Goal: Transaction & Acquisition: Download file/media

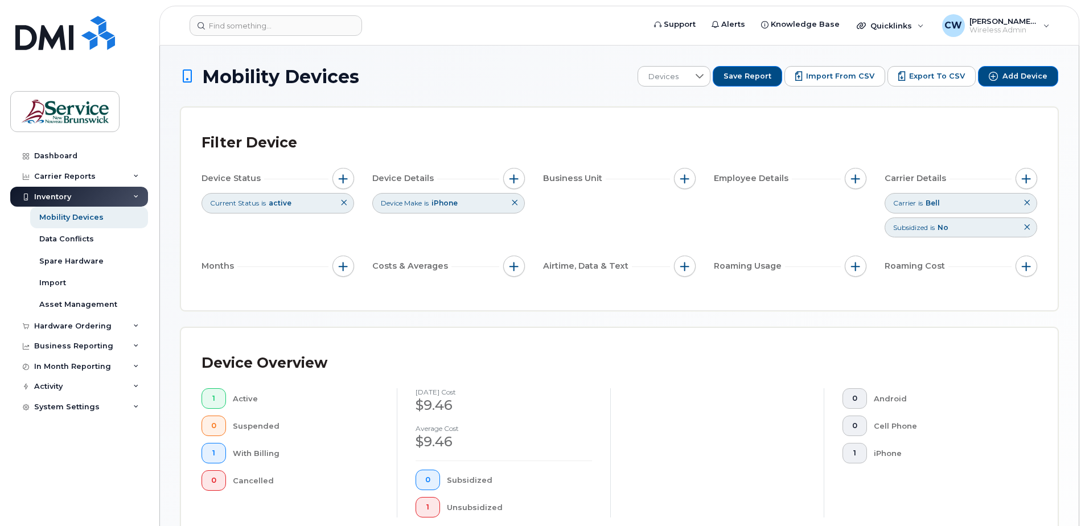
scroll to position [282, 0]
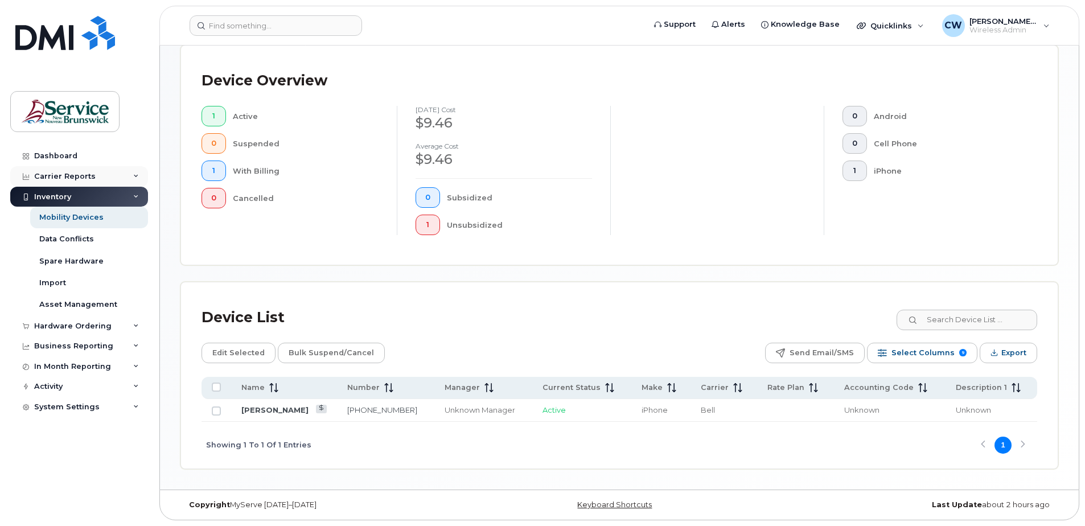
click at [71, 172] on div "Carrier Reports" at bounding box center [65, 176] width 62 height 9
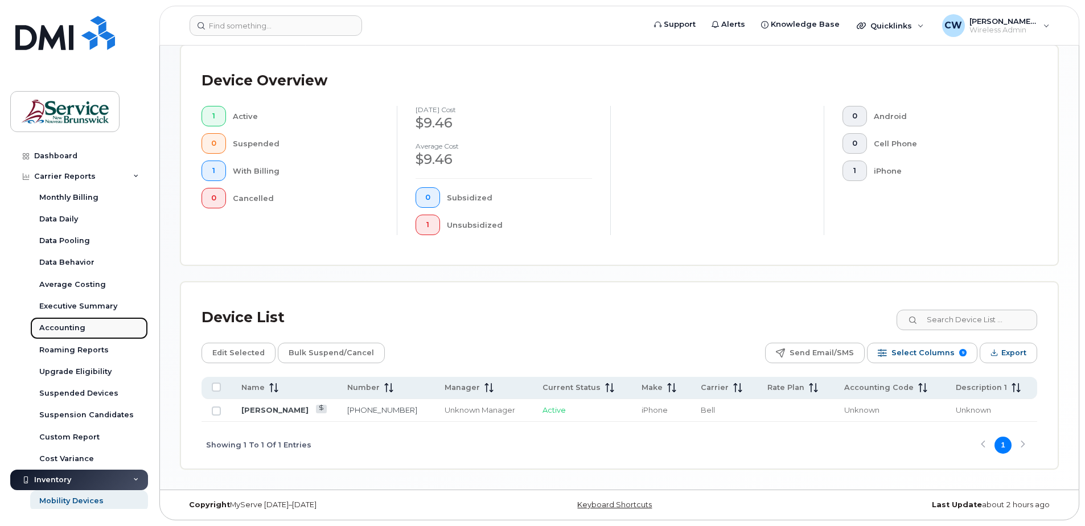
click at [59, 325] on div "Accounting" at bounding box center [62, 328] width 46 height 10
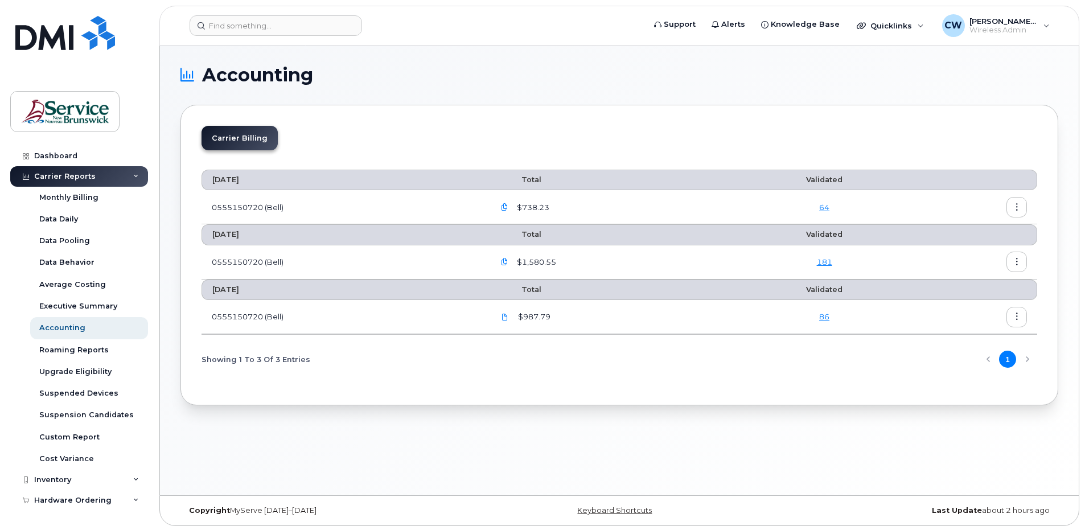
click at [507, 207] on icon "button" at bounding box center [504, 207] width 7 height 7
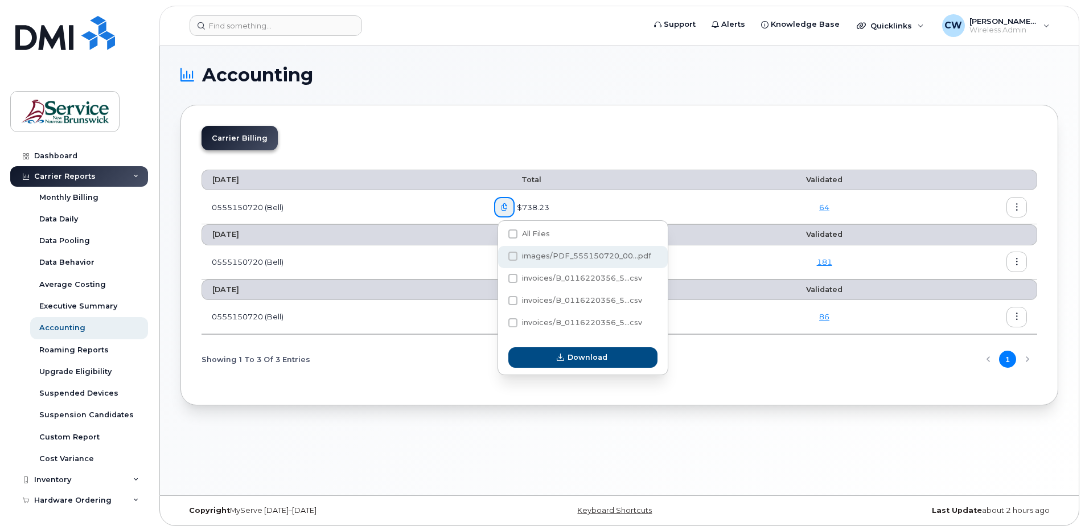
click at [514, 258] on span at bounding box center [513, 256] width 9 height 9
click at [501, 258] on input "images/PDF_555150720_00...pdf" at bounding box center [498, 257] width 6 height 6
checkbox input "true"
click at [511, 277] on span at bounding box center [513, 278] width 9 height 9
click at [501, 277] on input "invoices/B_0116220356_5...csv" at bounding box center [498, 279] width 6 height 6
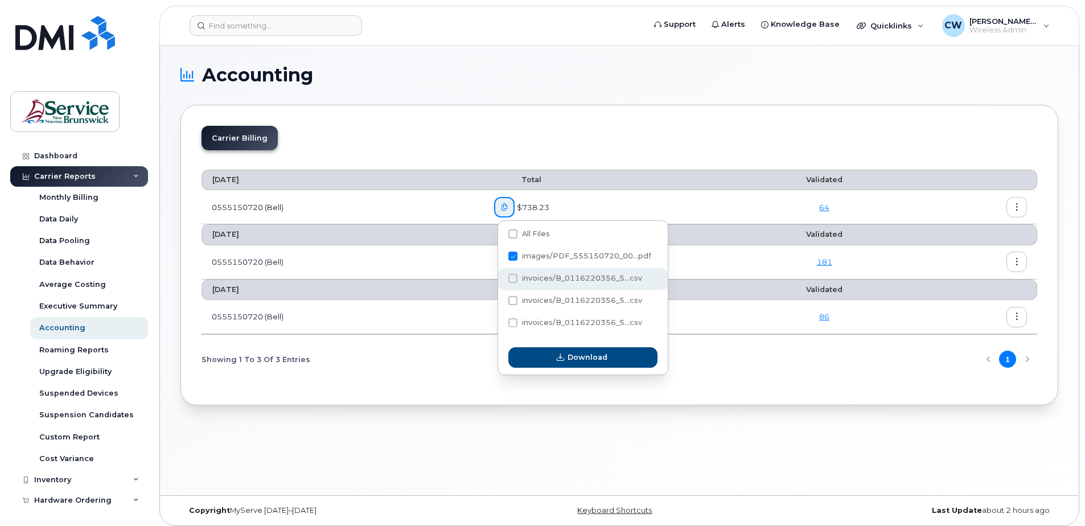
checkbox input "true"
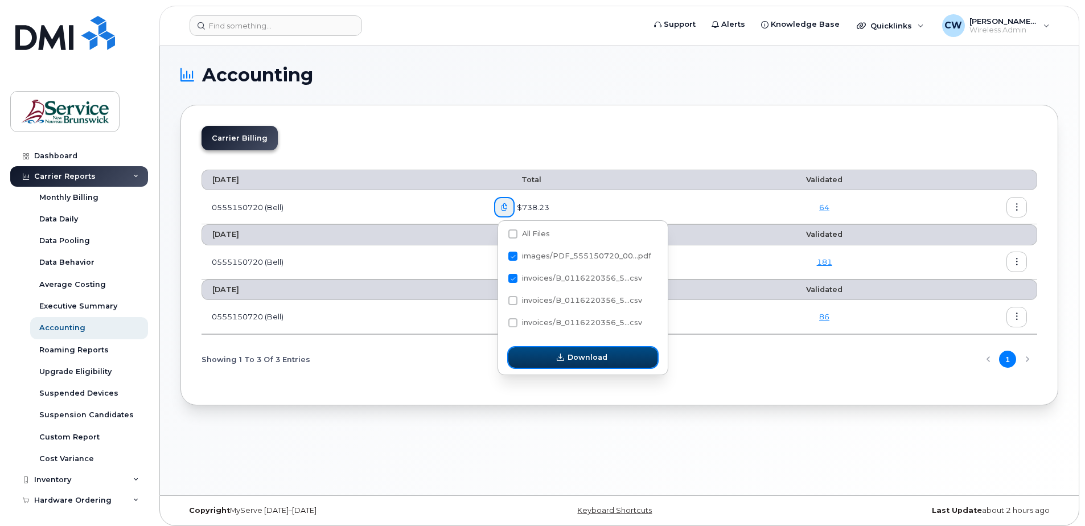
click at [580, 359] on span "Download" at bounding box center [588, 357] width 40 height 11
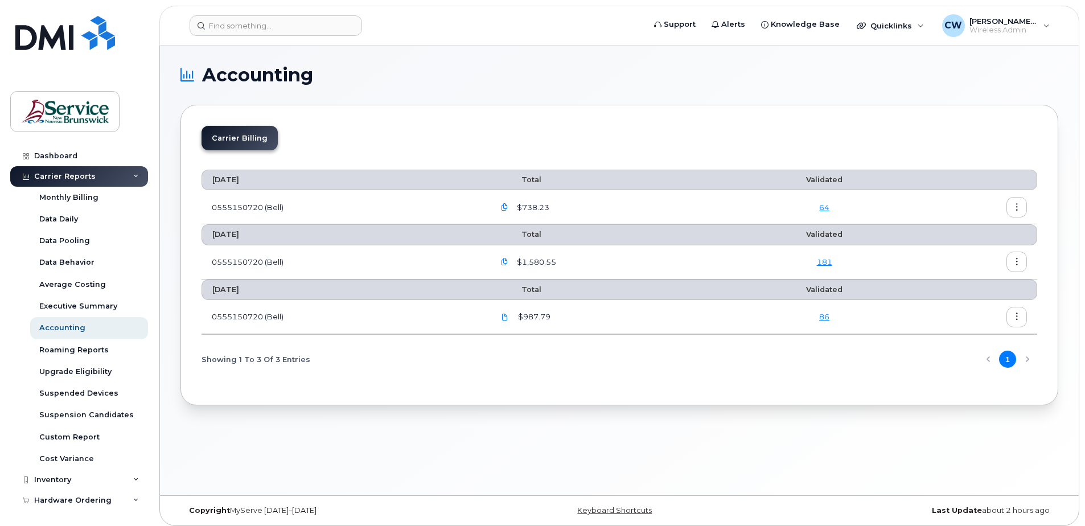
click at [507, 205] on icon "button" at bounding box center [504, 207] width 7 height 7
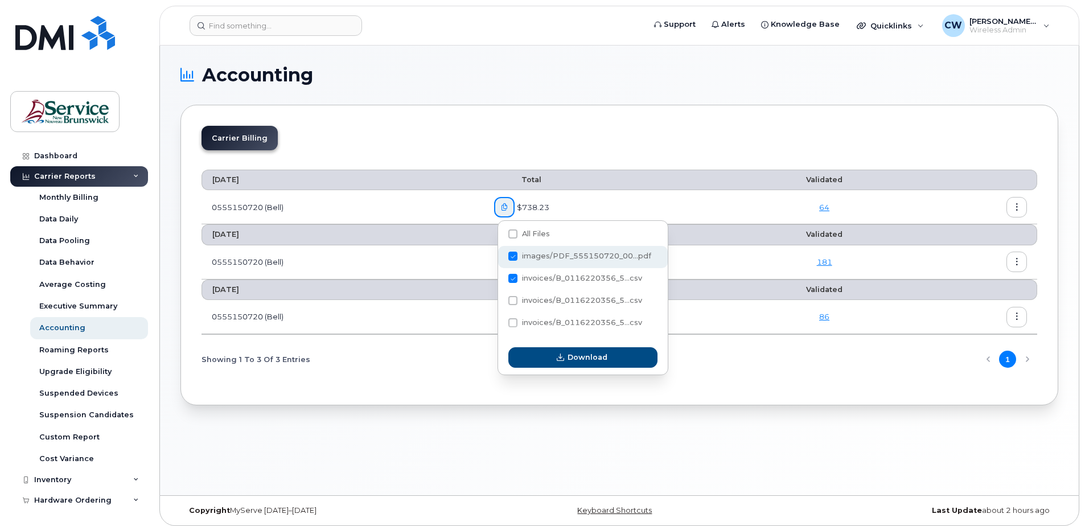
click at [515, 255] on span at bounding box center [513, 256] width 9 height 9
click at [501, 255] on input "images/PDF_555150720_00...pdf" at bounding box center [498, 257] width 6 height 6
checkbox input "false"
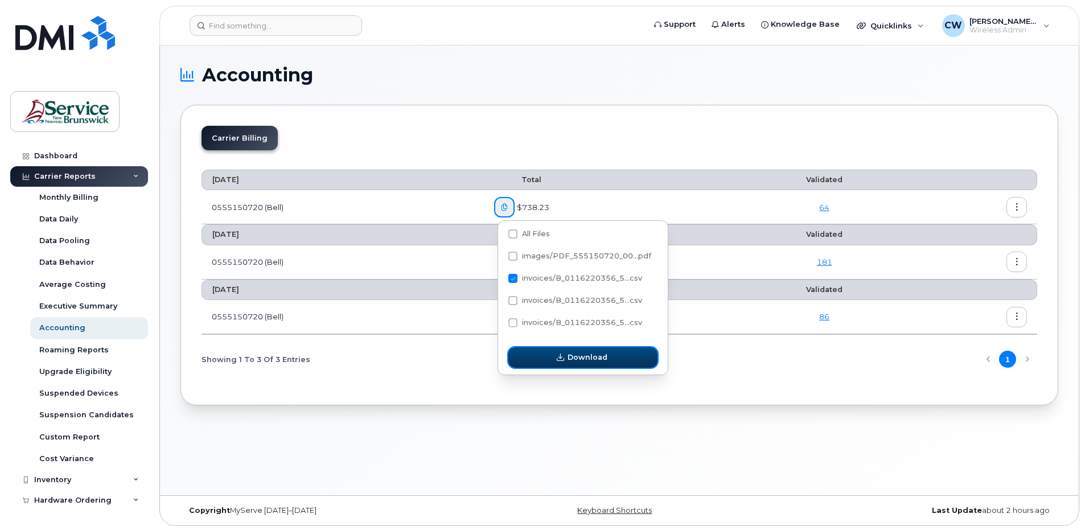
click at [572, 359] on span "Download" at bounding box center [588, 357] width 40 height 11
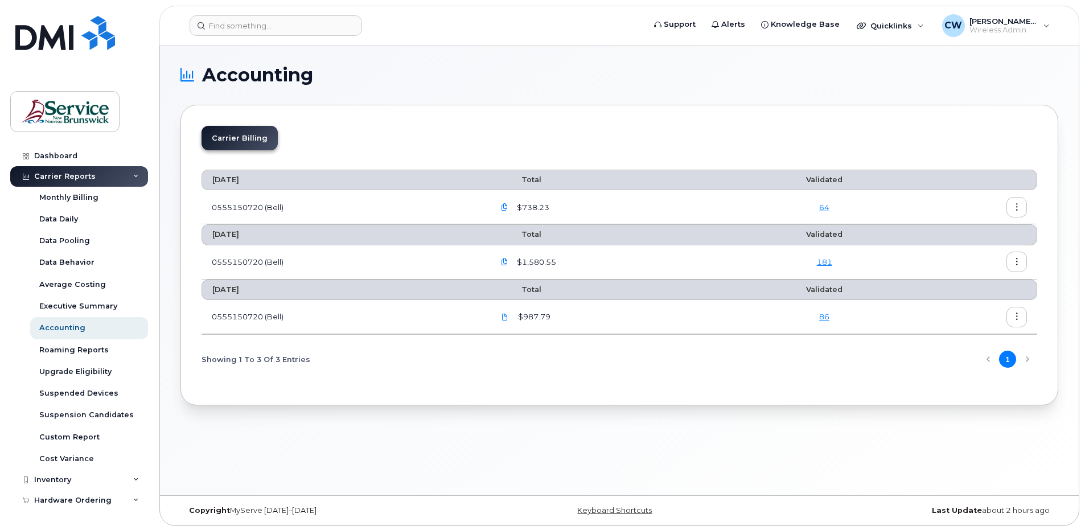
click at [508, 207] on icon "button" at bounding box center [504, 207] width 7 height 7
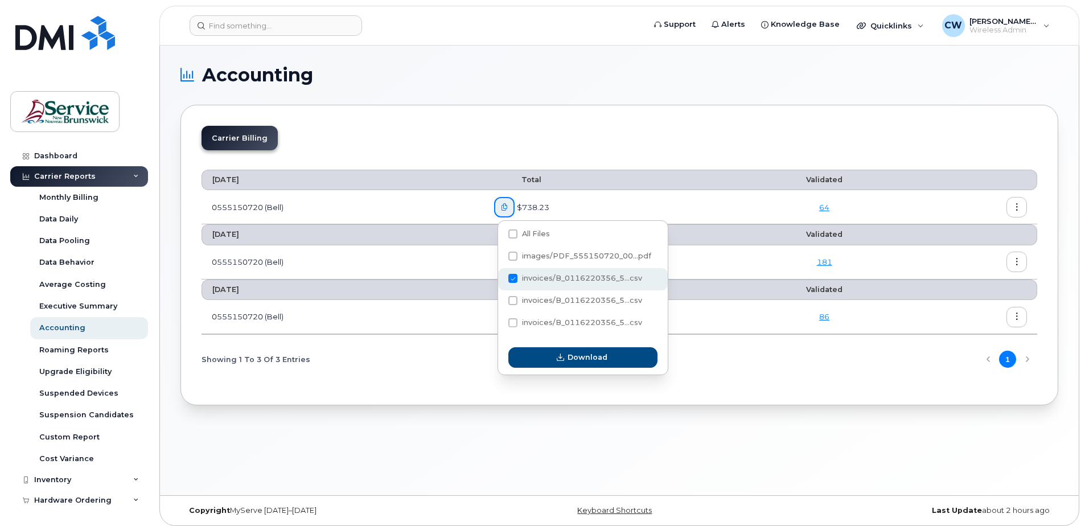
click at [513, 278] on span at bounding box center [513, 278] width 9 height 9
click at [501, 278] on input "invoices/B_0116220356_5...csv" at bounding box center [498, 279] width 6 height 6
checkbox input "false"
click at [515, 298] on span at bounding box center [513, 300] width 9 height 9
click at [501, 298] on input "invoices/B_0116220356_5...csv" at bounding box center [498, 301] width 6 height 6
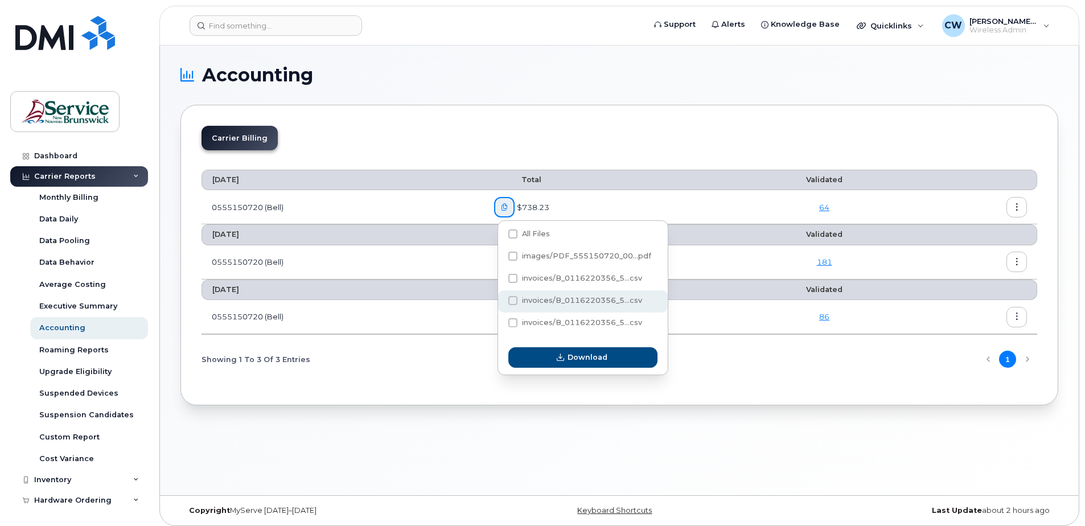
checkbox input "true"
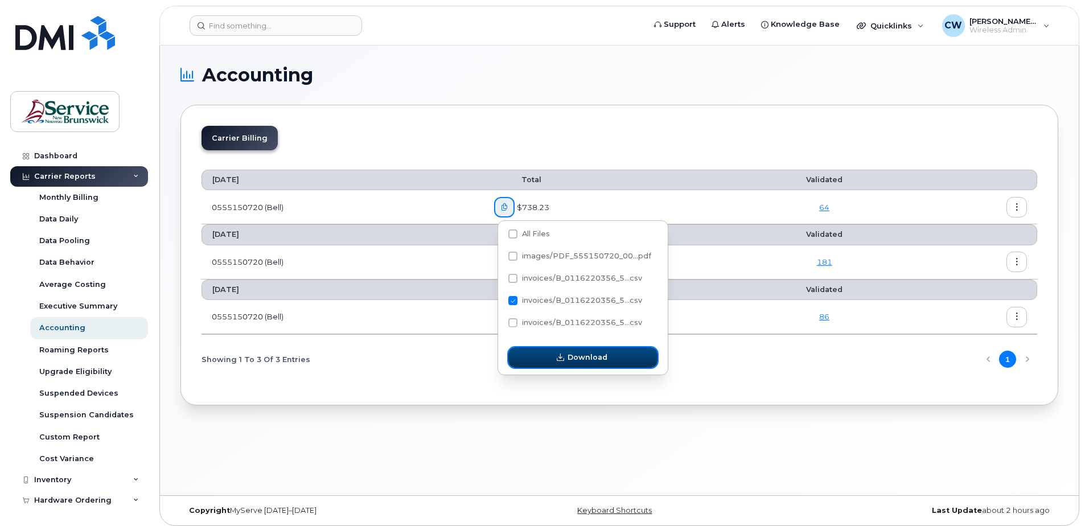
click at [580, 360] on span "Download" at bounding box center [588, 357] width 40 height 11
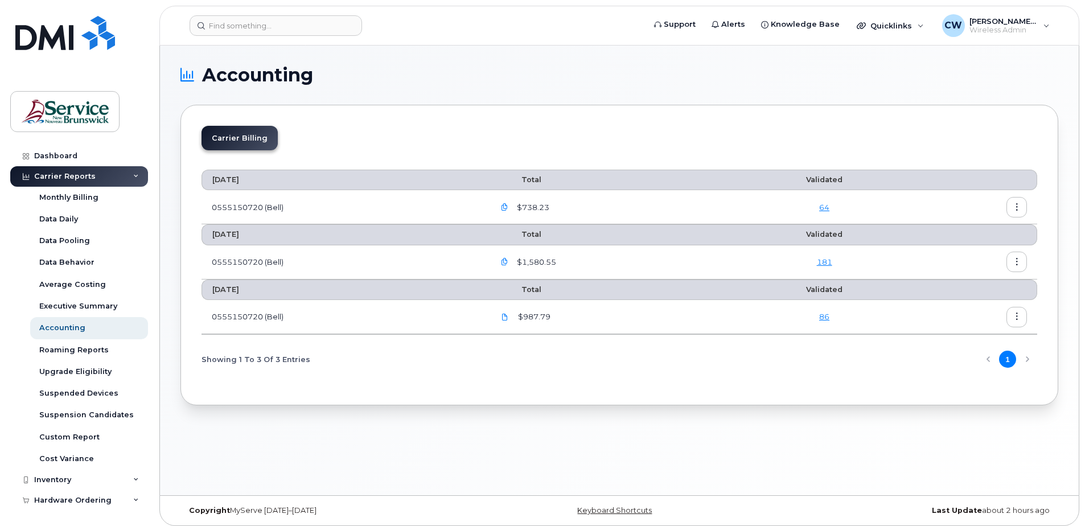
click at [507, 207] on icon "button" at bounding box center [504, 207] width 7 height 7
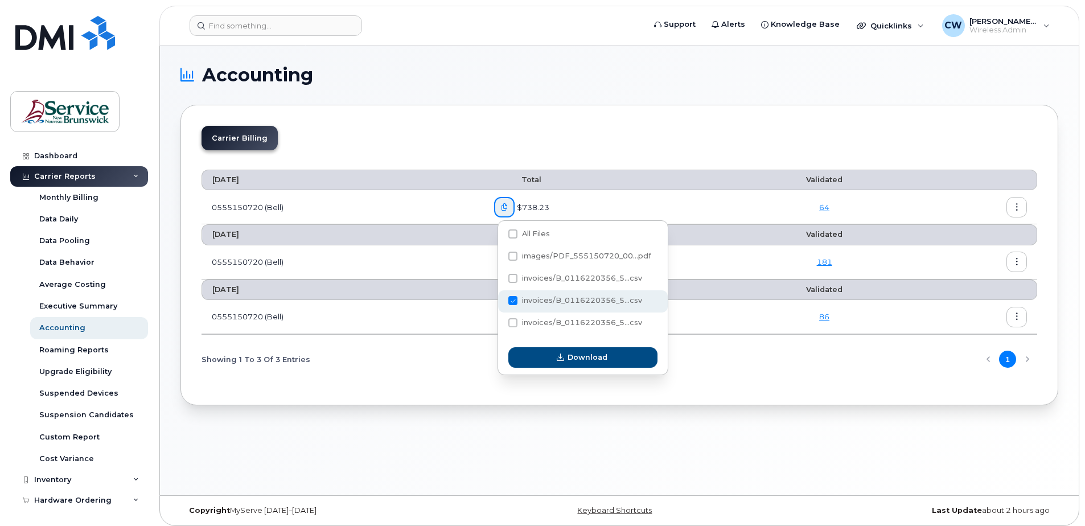
click at [515, 304] on span at bounding box center [513, 300] width 9 height 9
click at [501, 304] on input "invoices/B_0116220356_5...csv" at bounding box center [498, 301] width 6 height 6
checkbox input "false"
click at [514, 321] on span at bounding box center [513, 322] width 9 height 9
click at [501, 321] on input "invoices/B_0116220356_5...csv" at bounding box center [498, 324] width 6 height 6
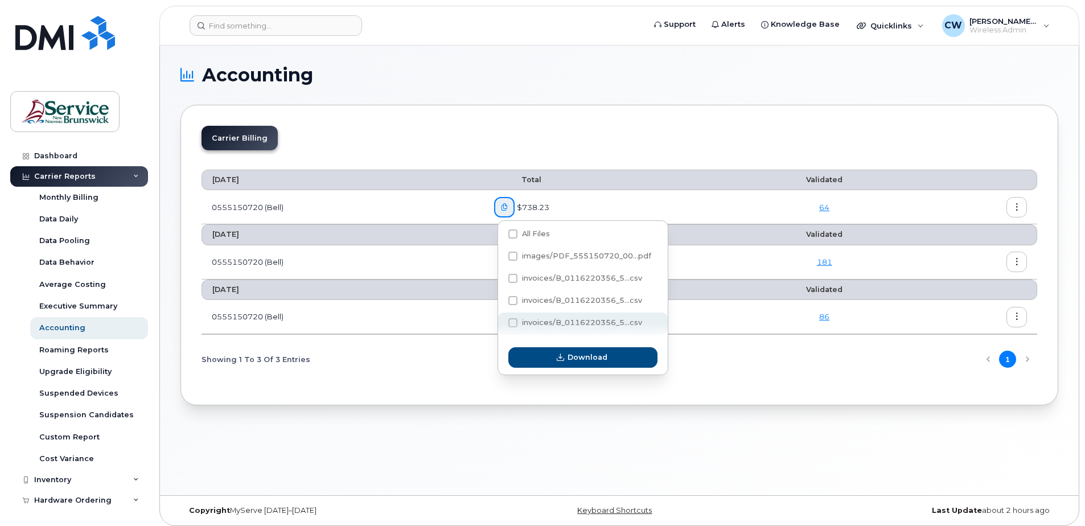
checkbox input "true"
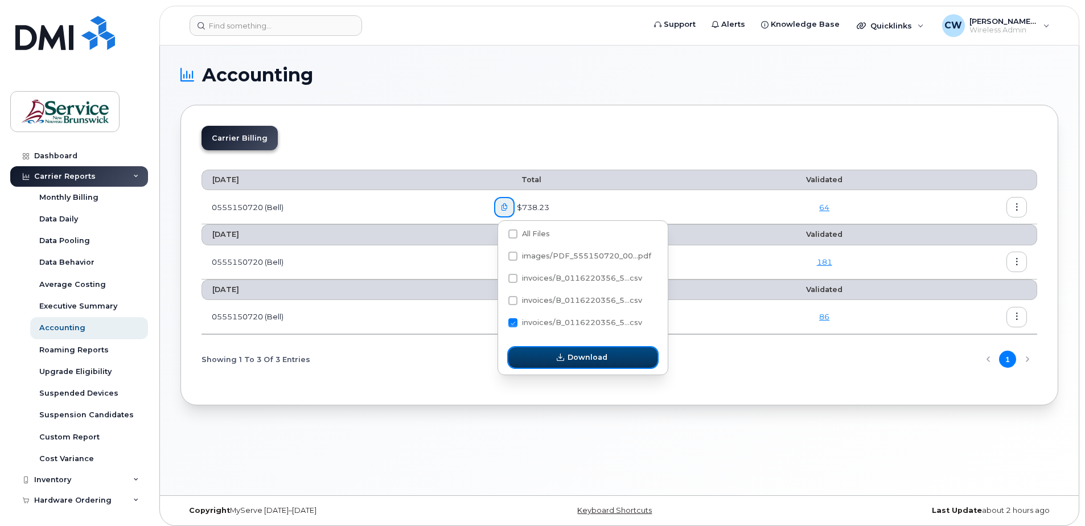
click at [576, 357] on span "Download" at bounding box center [588, 357] width 40 height 11
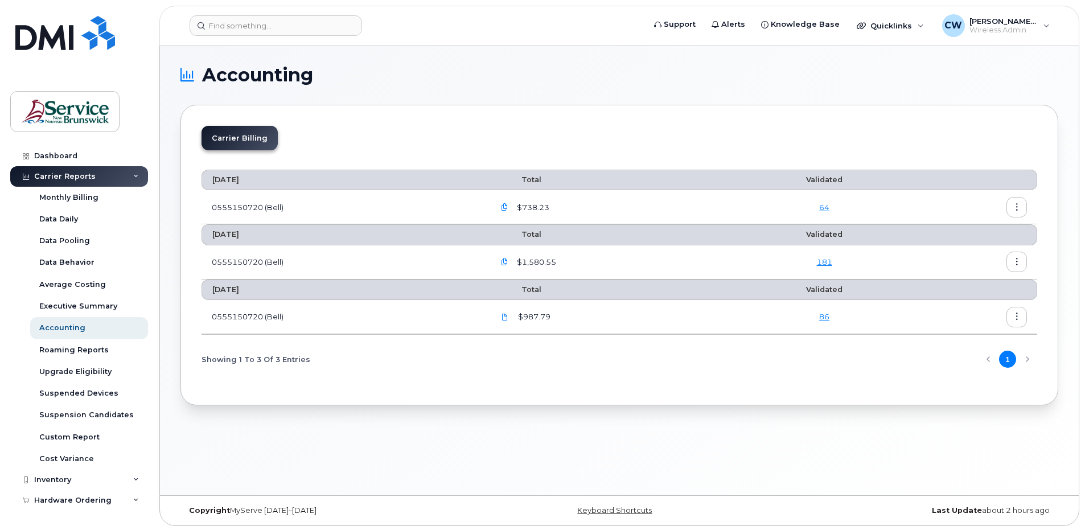
click at [507, 207] on icon "button" at bounding box center [504, 207] width 7 height 7
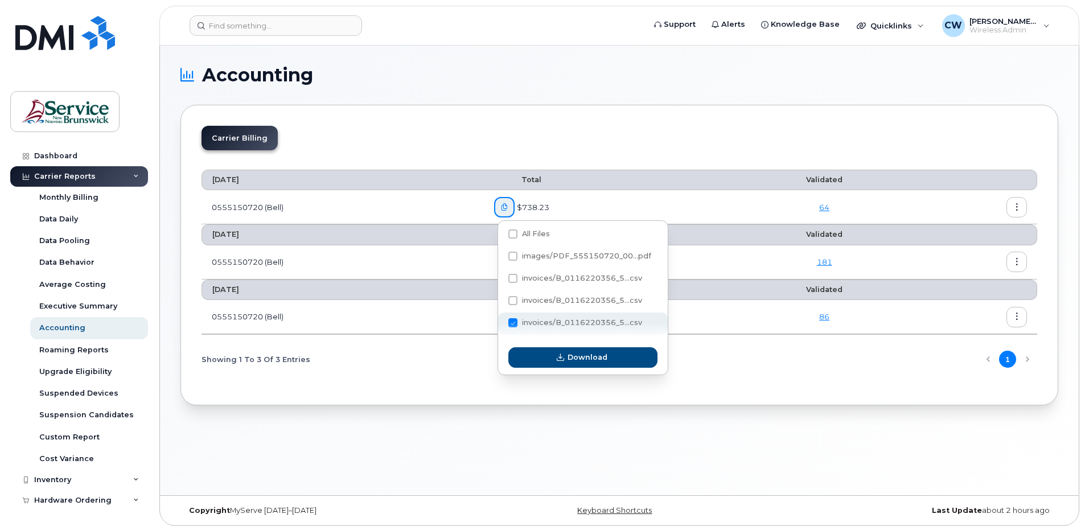
click at [515, 323] on span at bounding box center [513, 322] width 9 height 9
click at [501, 323] on input "invoices/B_0116220356_5...csv" at bounding box center [498, 324] width 6 height 6
checkbox input "false"
click at [512, 232] on span at bounding box center [513, 234] width 9 height 9
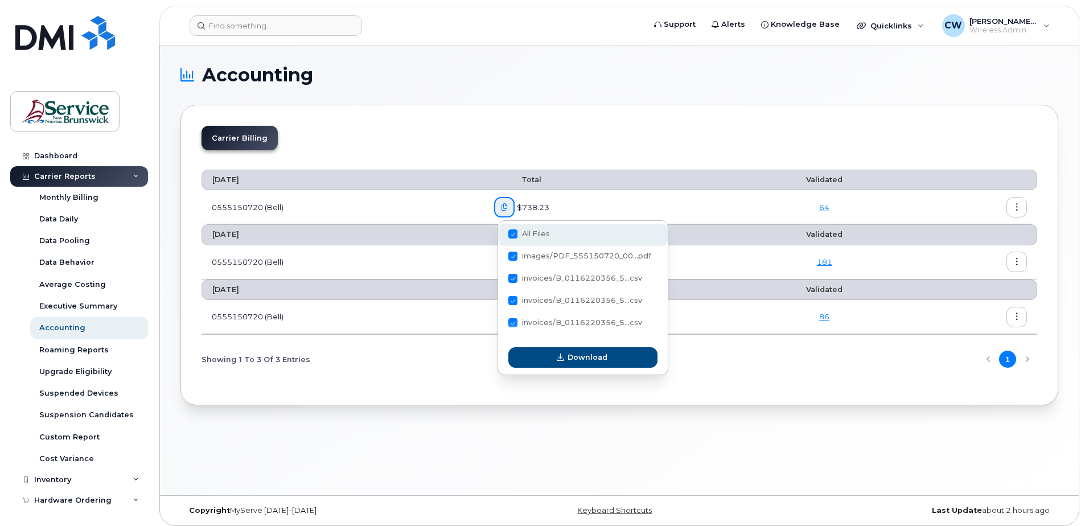
click at [501, 232] on input "All Files" at bounding box center [498, 235] width 6 height 6
checkbox input "true"
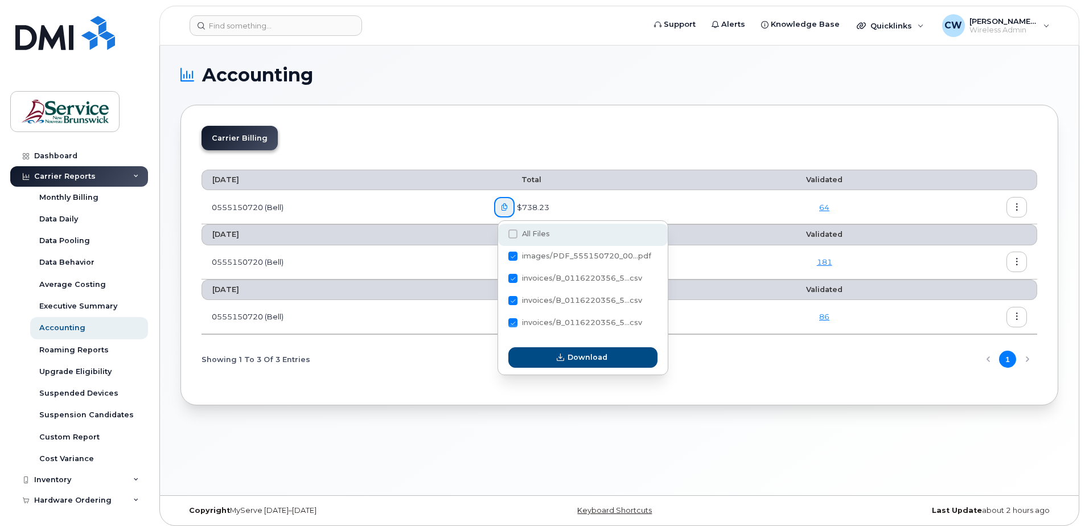
checkbox input "true"
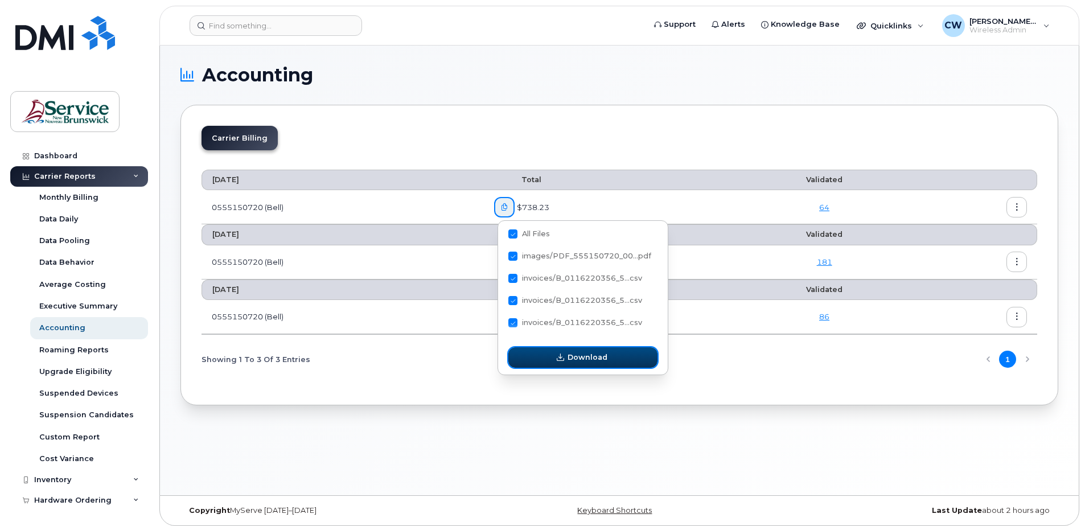
click at [586, 355] on span "Download" at bounding box center [588, 357] width 40 height 11
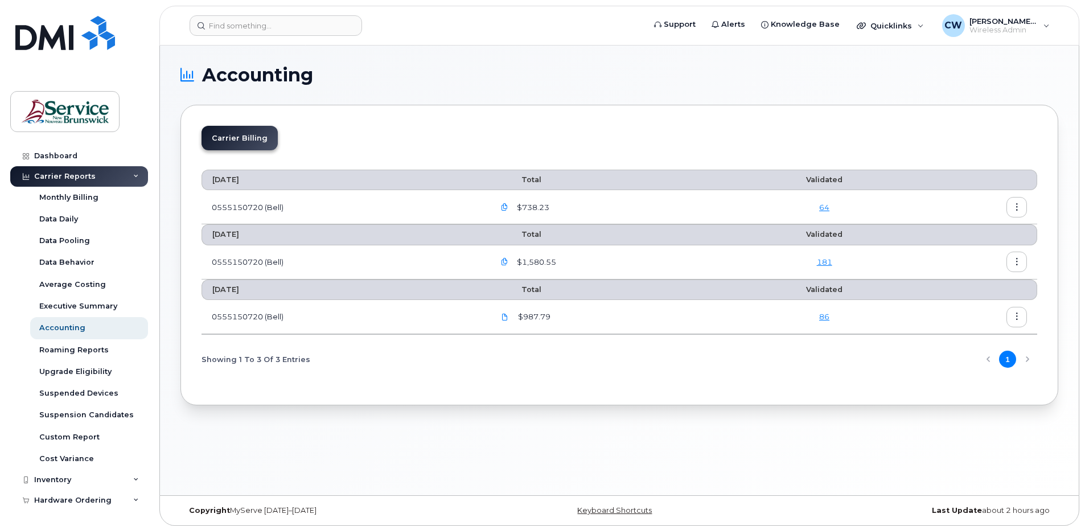
click at [509, 260] on icon "button" at bounding box center [504, 262] width 7 height 7
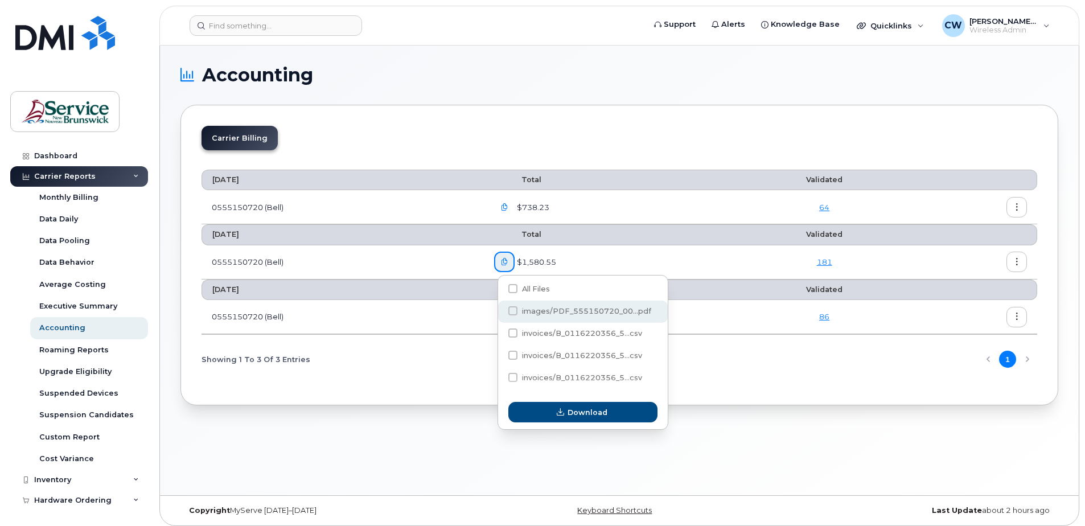
click at [515, 310] on span at bounding box center [513, 310] width 9 height 9
click at [501, 310] on input "images/PDF_555150720_00...pdf" at bounding box center [498, 312] width 6 height 6
checkbox input "true"
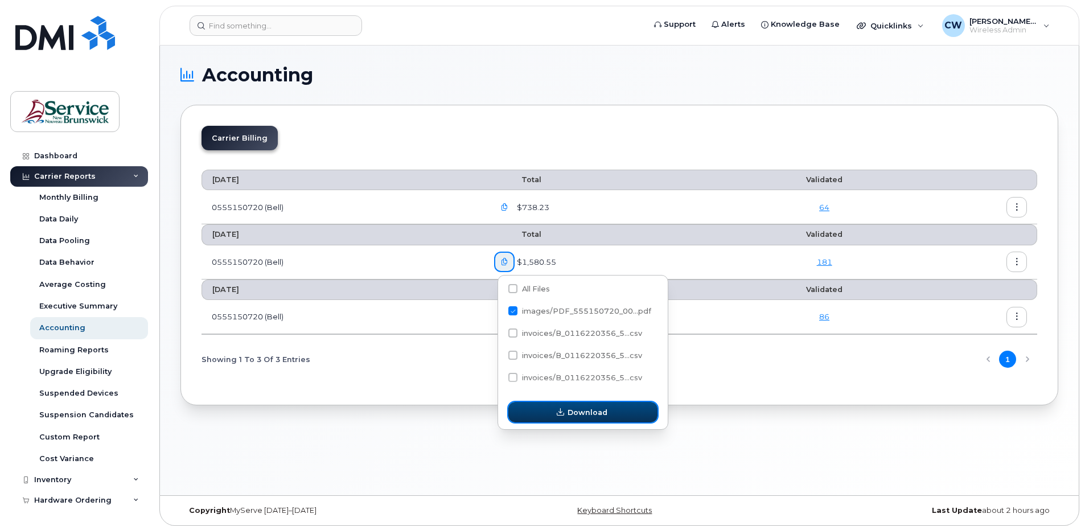
click at [580, 411] on span "Download" at bounding box center [588, 412] width 40 height 11
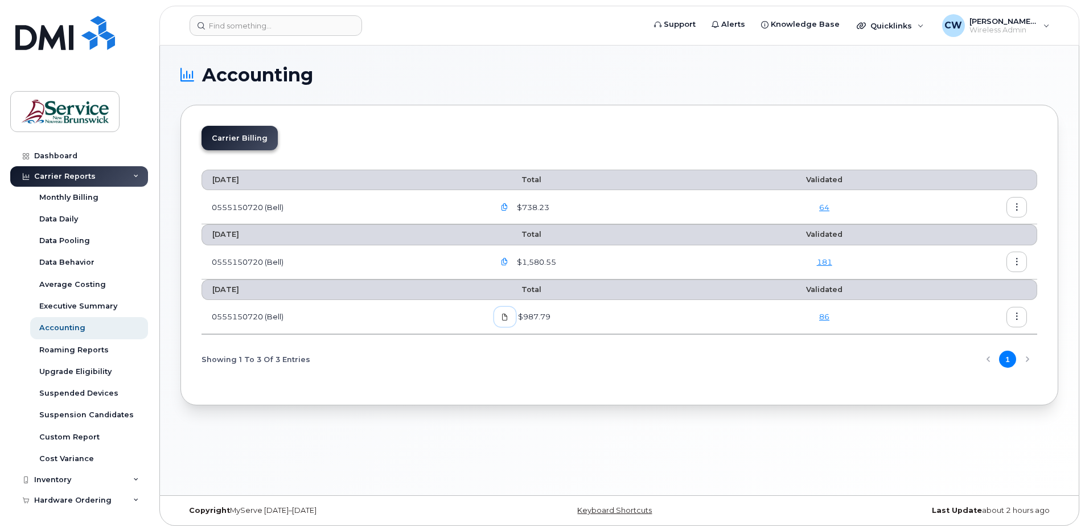
click at [509, 315] on icon at bounding box center [505, 317] width 7 height 7
click at [509, 316] on icon at bounding box center [505, 317] width 7 height 7
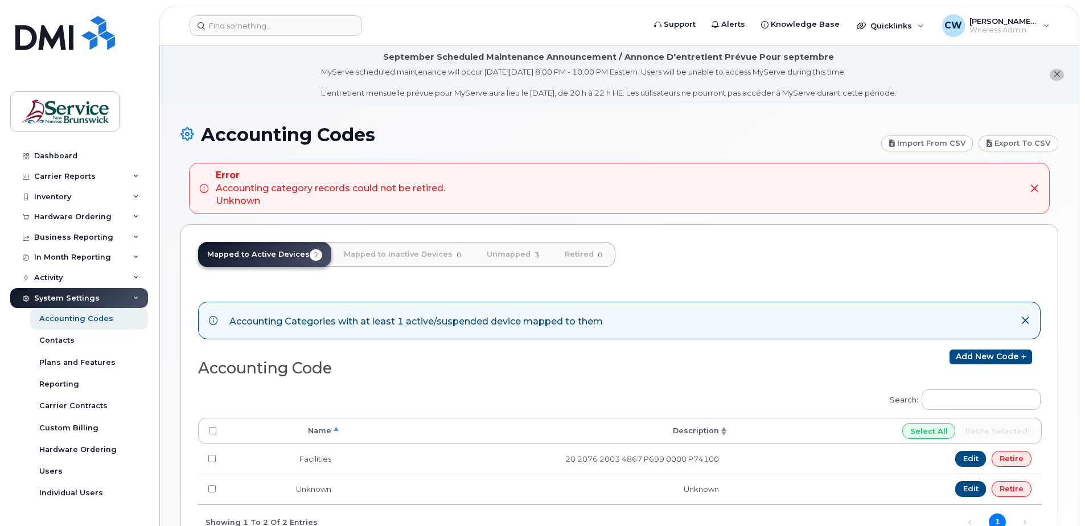
scroll to position [88, 0]
